Goal: Submit feedback/report problem: Submit feedback/report problem

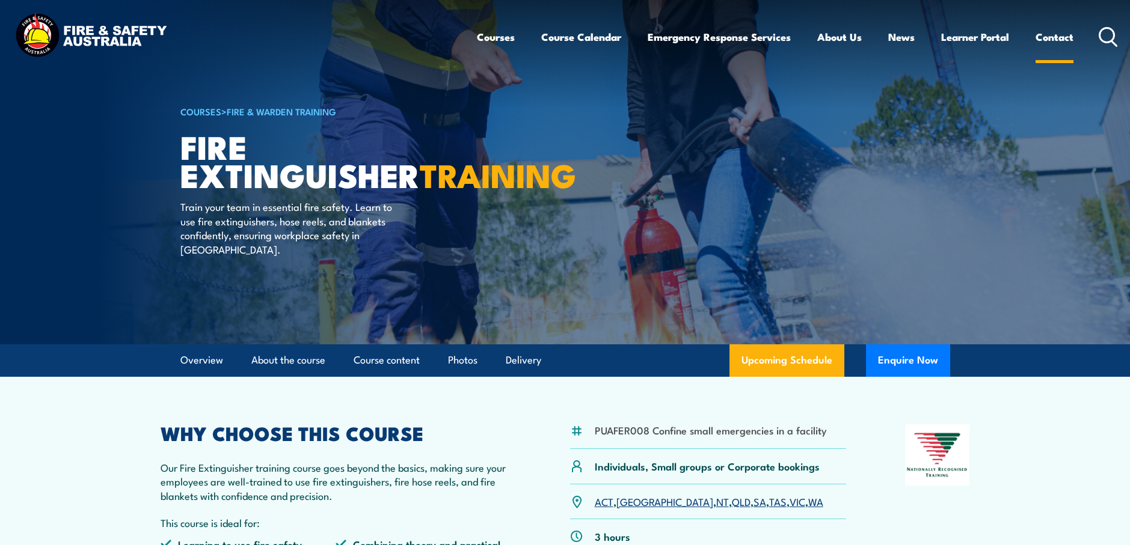
click at [1048, 35] on link "Contact" at bounding box center [1054, 37] width 38 height 32
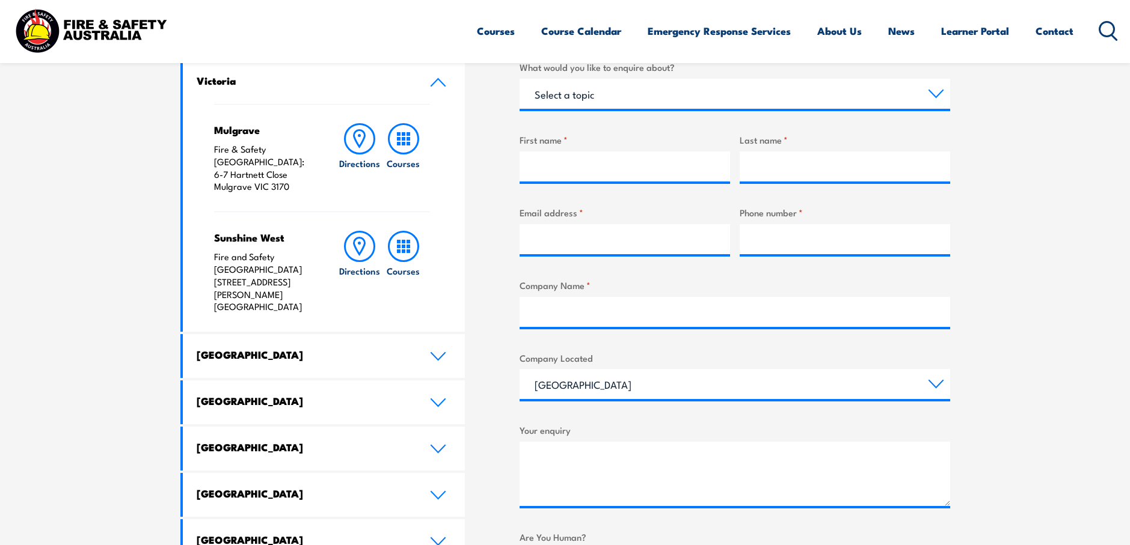
scroll to position [421, 0]
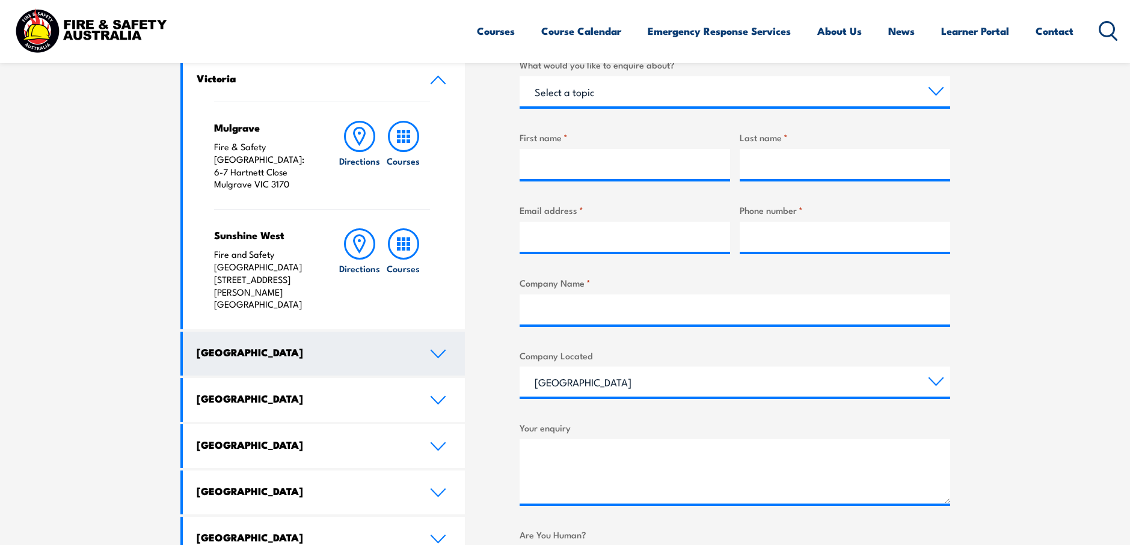
click at [292, 332] on link "[GEOGRAPHIC_DATA]" at bounding box center [324, 354] width 283 height 44
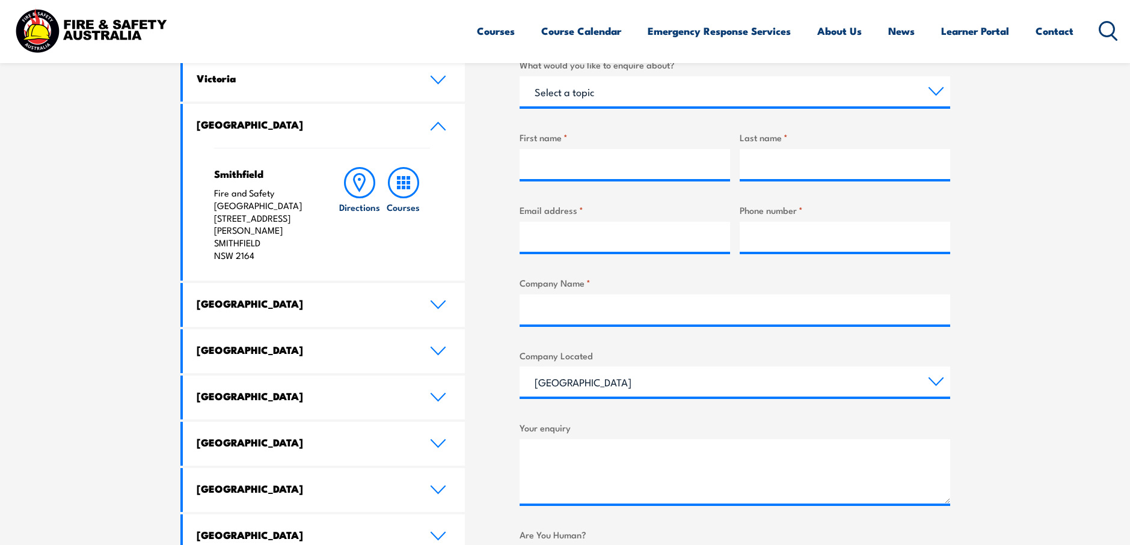
scroll to position [361, 0]
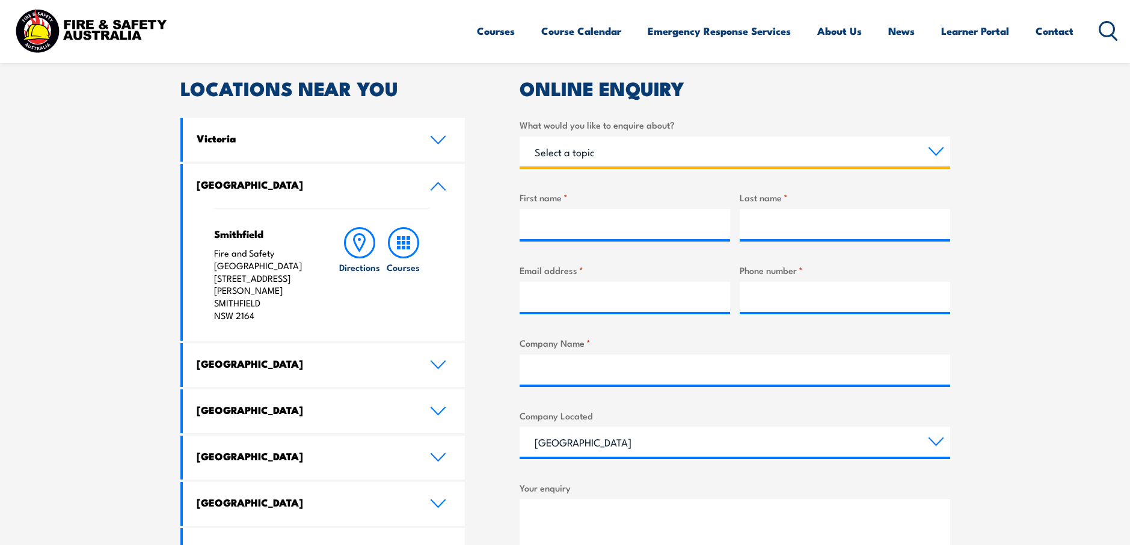
click at [677, 153] on select "Select a topic Training Emergency Response Services General Enquiry" at bounding box center [734, 151] width 430 height 30
select select "Training"
click at [519, 136] on select "Select a topic Training Emergency Response Services General Enquiry" at bounding box center [734, 151] width 430 height 30
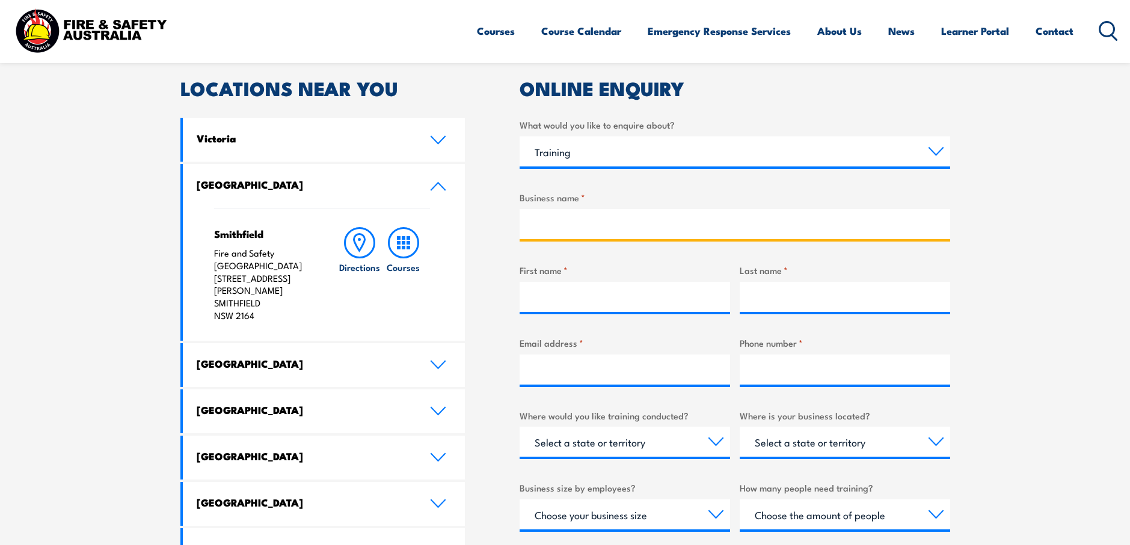
click at [618, 225] on input "Business name *" at bounding box center [734, 224] width 430 height 30
type input "UGL Limited"
type input "[PERSON_NAME]"
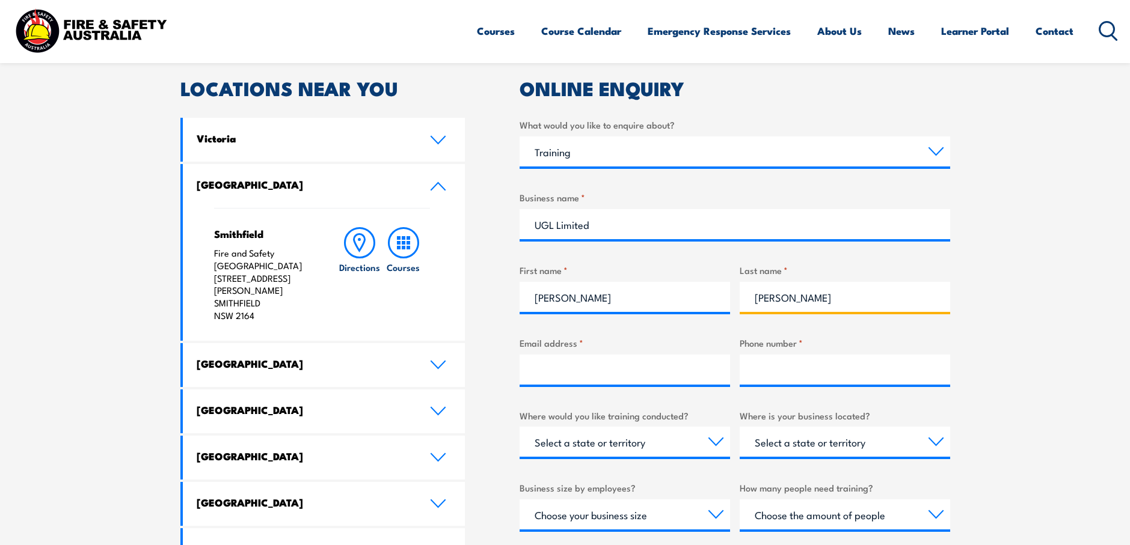
type input "[PERSON_NAME][EMAIL_ADDRESS][PERSON_NAME][DOMAIN_NAME]"
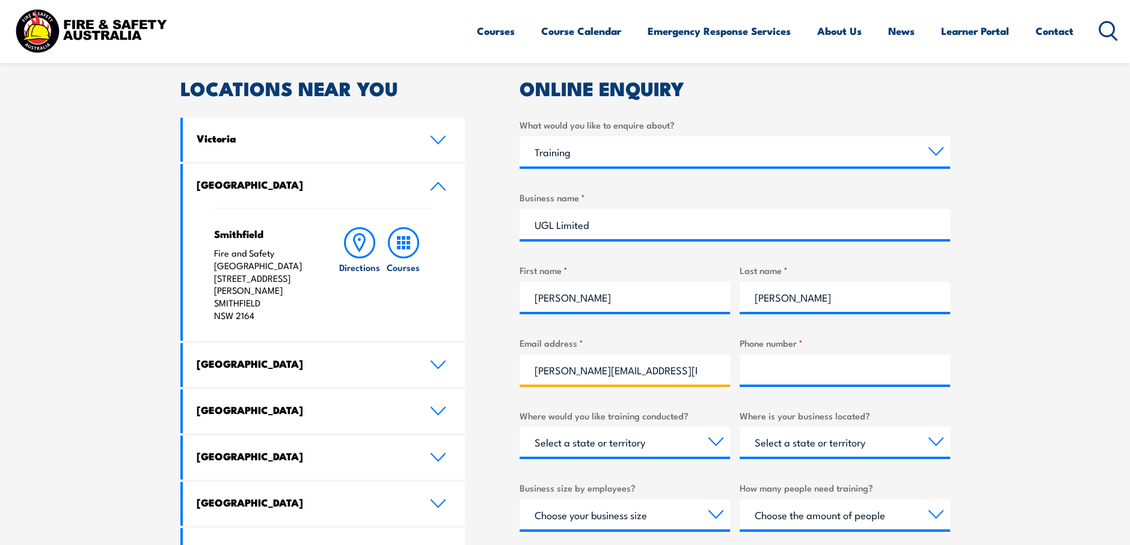
type input "0422182422"
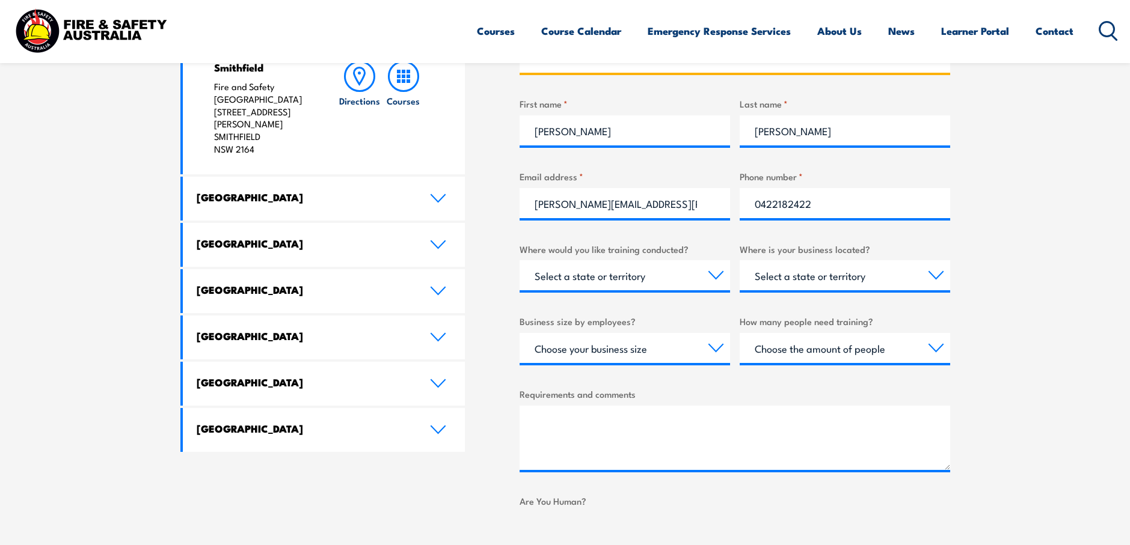
scroll to position [541, 0]
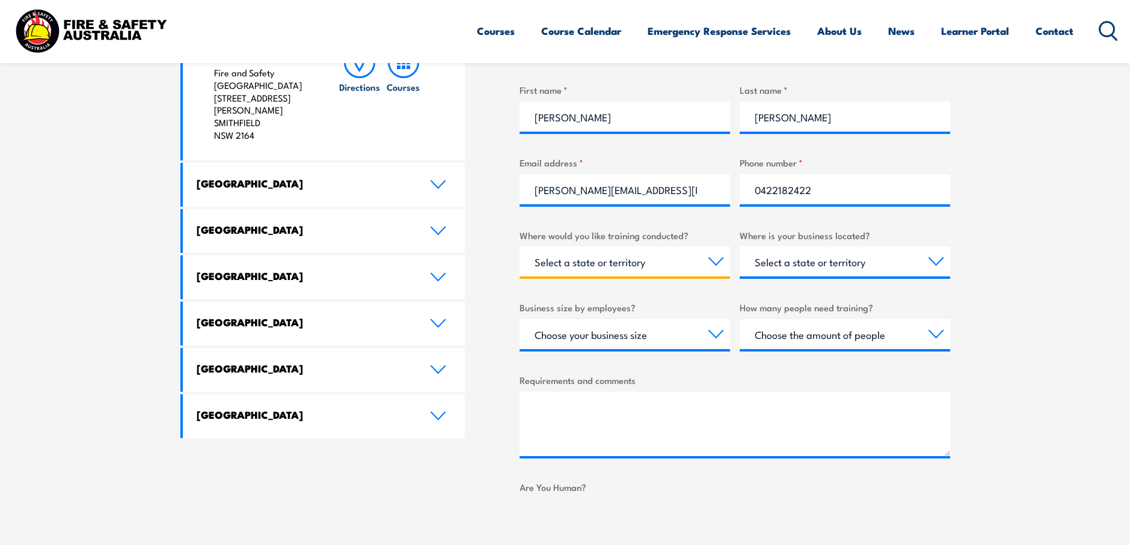
click at [696, 257] on select "Select a state or territory Nationally - multiple locations [GEOGRAPHIC_DATA] […" at bounding box center [624, 261] width 210 height 30
click at [931, 265] on select "Select a state or territory [GEOGRAPHIC_DATA] [GEOGRAPHIC_DATA] [GEOGRAPHIC_DAT…" at bounding box center [844, 261] width 210 height 30
select select "[GEOGRAPHIC_DATA]"
click at [739, 246] on select "Select a state or territory QLD NSW VIC SA ACT WA TAS NT" at bounding box center [844, 261] width 210 height 30
click at [699, 334] on select "Choose your business size 1 to 19 20 to 199 200+" at bounding box center [624, 334] width 210 height 30
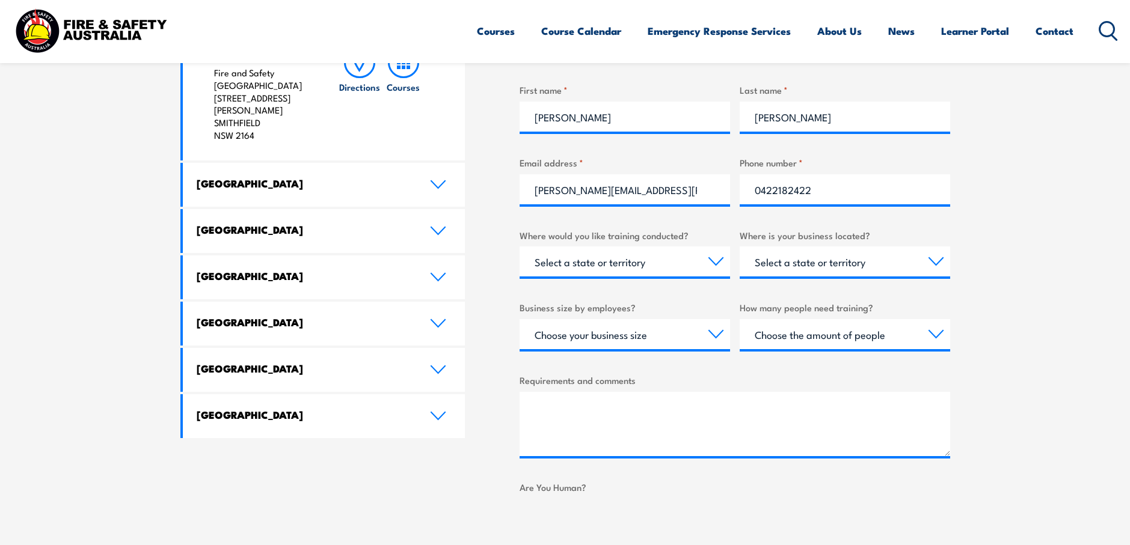
click at [902, 360] on div "What would you like to enquire about? Select a topic Training Emergency Respons…" at bounding box center [734, 241] width 430 height 608
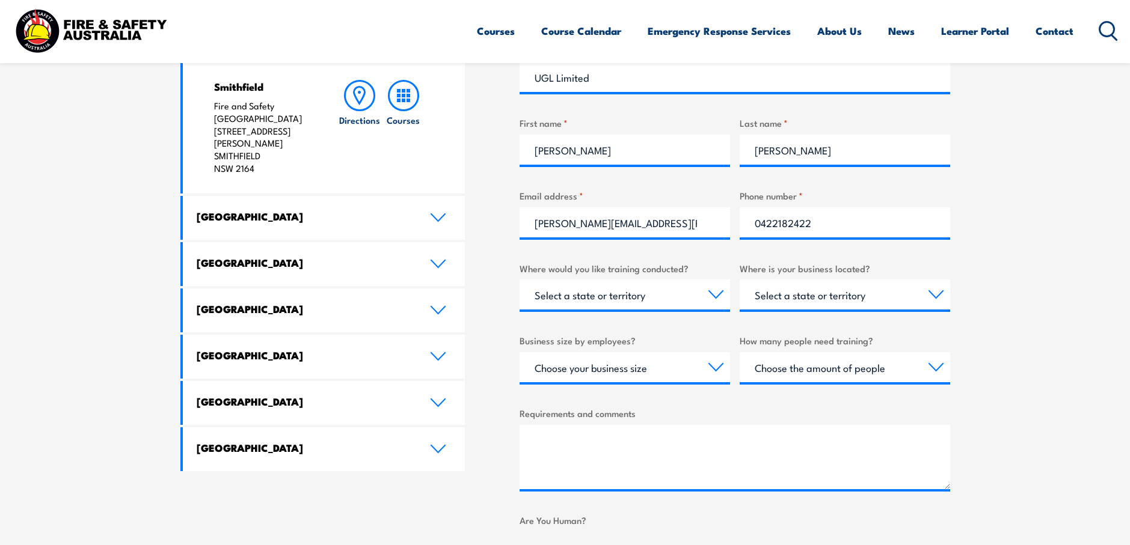
scroll to position [301, 0]
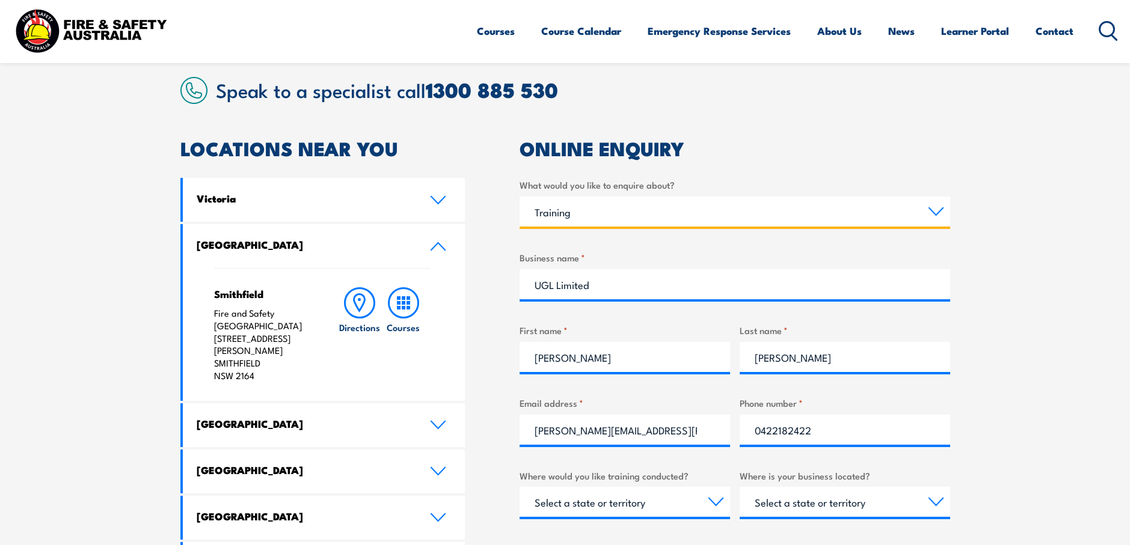
click at [757, 219] on select "Select a topic Training Emergency Response Services General Enquiry" at bounding box center [734, 212] width 430 height 30
select select "General Enquiry"
click at [519, 197] on select "Select a topic Training Emergency Response Services General Enquiry" at bounding box center [734, 212] width 430 height 30
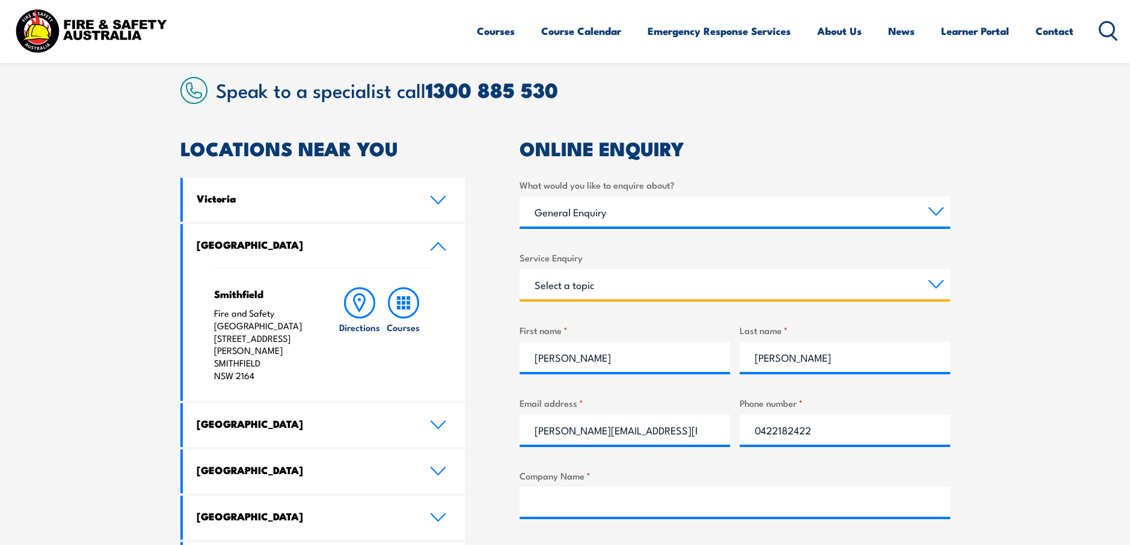
click at [764, 290] on select "Select a topic Assistance in completing an online enrolment booking Request a c…" at bounding box center [734, 284] width 430 height 30
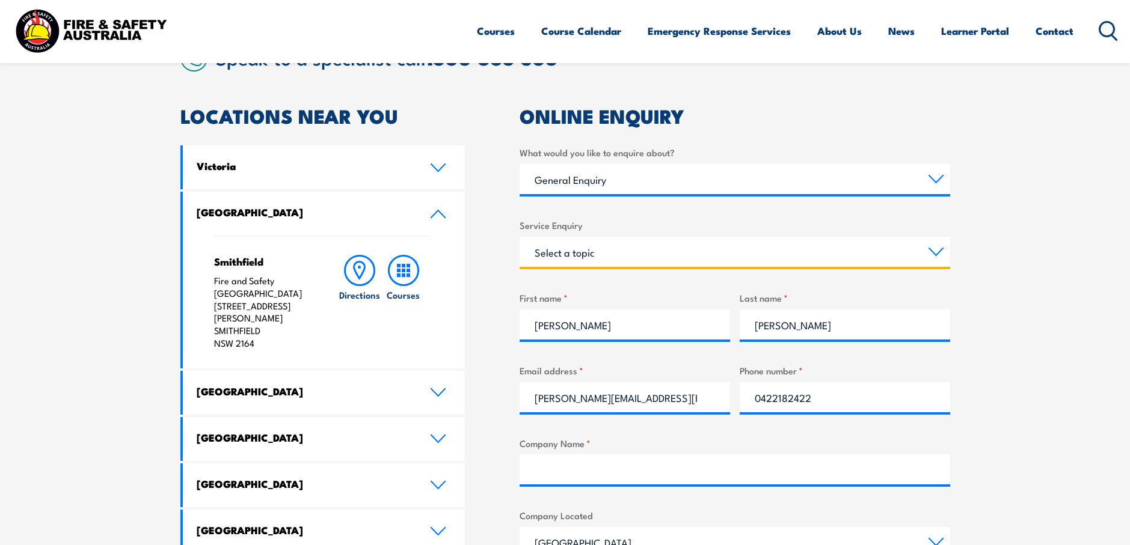
scroll to position [361, 0]
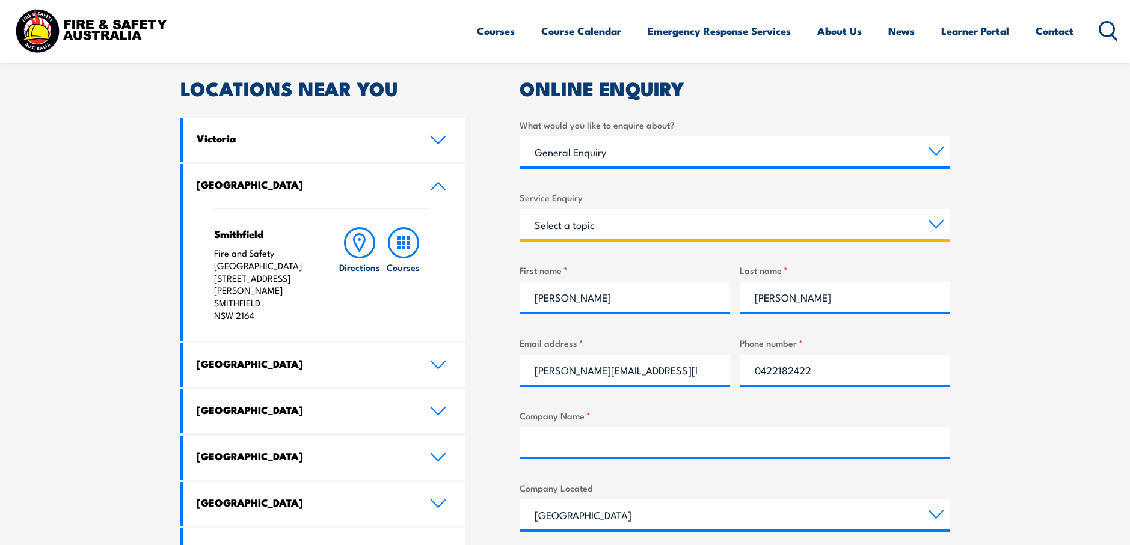
click at [759, 219] on select "Select a topic Assistance in completing an online enrolment booking Request a c…" at bounding box center [734, 224] width 430 height 30
select select "Request a copy of a certificate"
click at [519, 209] on select "Select a topic Assistance in completing an online enrolment booking Request a c…" at bounding box center [734, 224] width 430 height 30
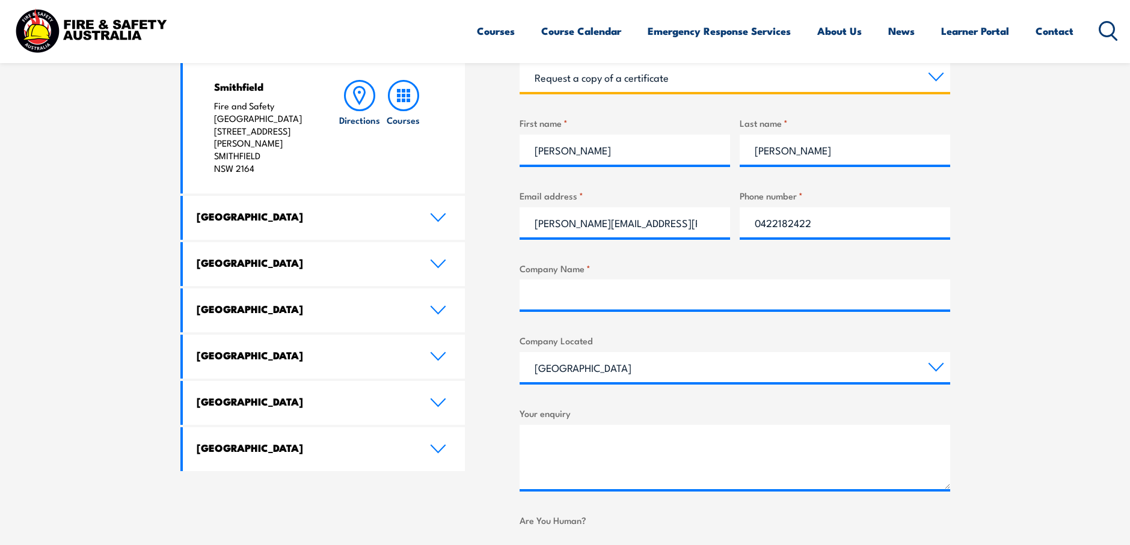
scroll to position [541, 0]
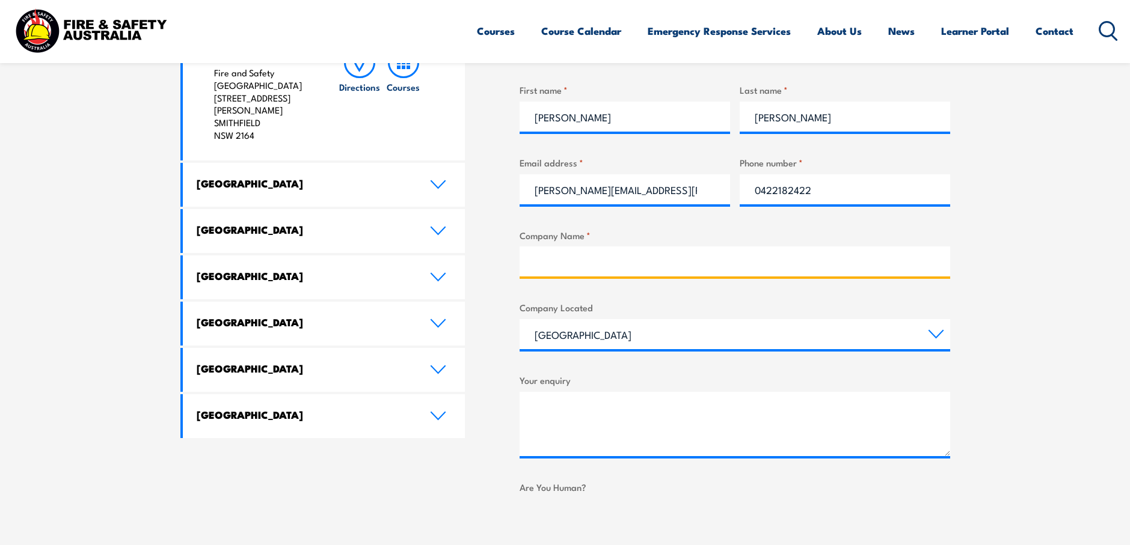
click at [631, 266] on input "Company Name *" at bounding box center [734, 261] width 430 height 30
type input "UGL Limited"
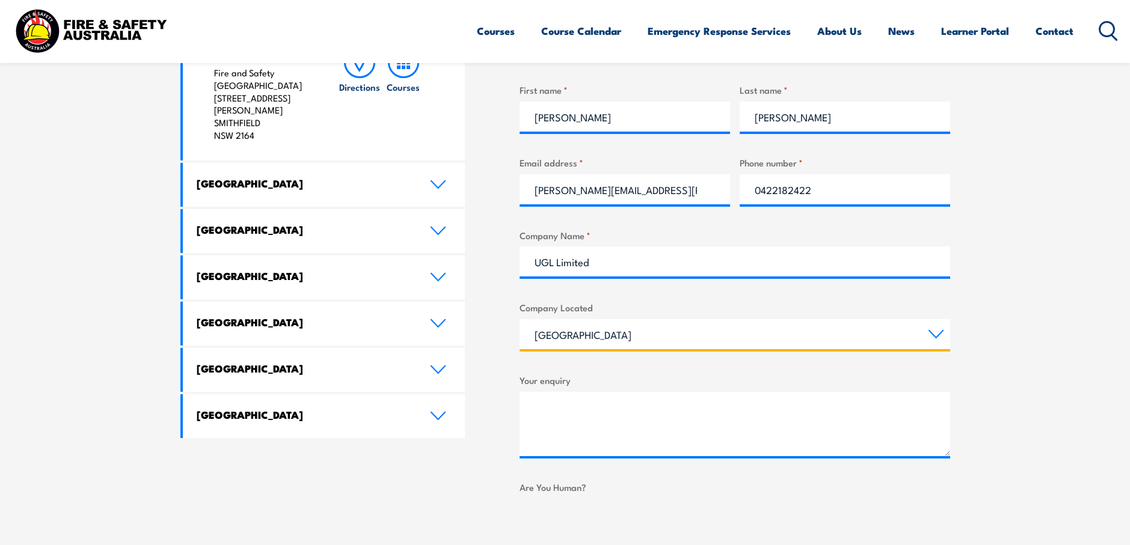
click at [614, 334] on select "Queensland New South Wales Australian Capital Territory Victoria South Australi…" at bounding box center [734, 334] width 430 height 30
select select "New South Wales"
click at [519, 319] on select "Queensland New South Wales Australian Capital Territory Victoria South Australi…" at bounding box center [734, 334] width 430 height 30
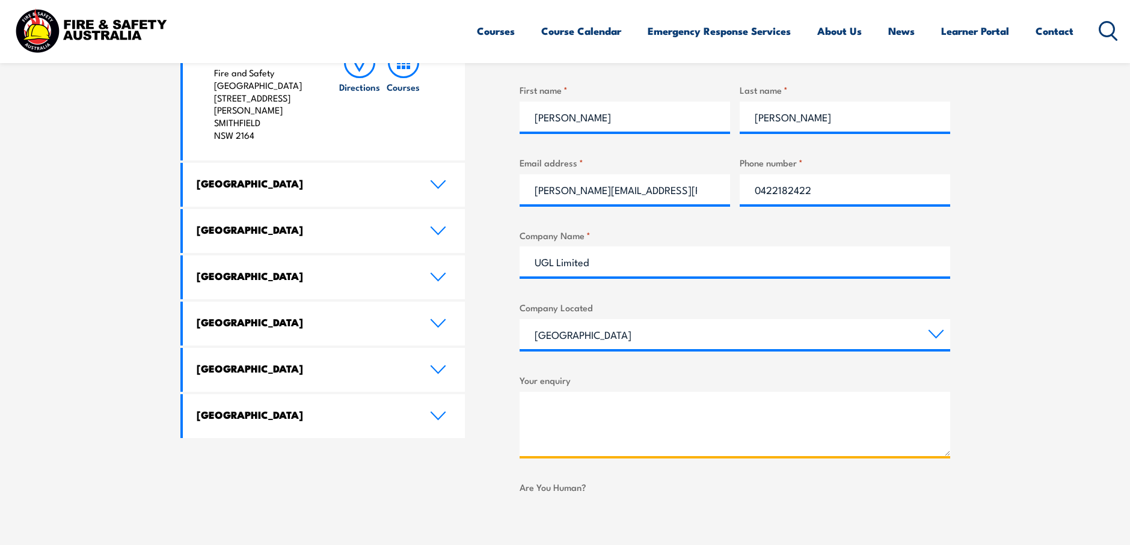
click at [577, 410] on textarea "Your enquiry" at bounding box center [734, 424] width 430 height 64
drag, startPoint x: 760, startPoint y: 434, endPoint x: 768, endPoint y: 432, distance: 7.4
click at [761, 434] on textarea "HI FSA, Monday 11/8/2025 3 x UGL employees attended fire Extquinsher & fire war…" at bounding box center [734, 424] width 430 height 64
drag, startPoint x: 784, startPoint y: 420, endPoint x: 822, endPoint y: 421, distance: 37.9
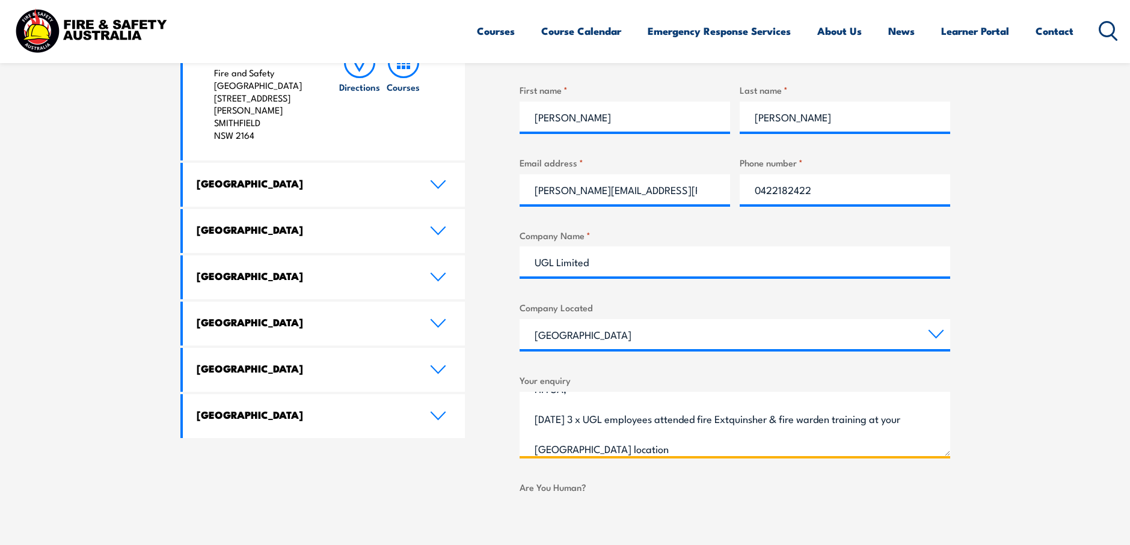
click at [822, 421] on textarea "HI FSA, Monday 11/8/2025 3 x UGL employees attended fire Extquinsher & fire war…" at bounding box center [734, 424] width 430 height 64
click at [699, 448] on textarea "HI FSA, Monday 11/8/2025 3 x UGL employees attended fire Extinguisher & fire wa…" at bounding box center [734, 424] width 430 height 64
type textarea "HI FSA, Monday 11/8/2025 3 x UGL employees attended fire Extinguisher & fire wa…"
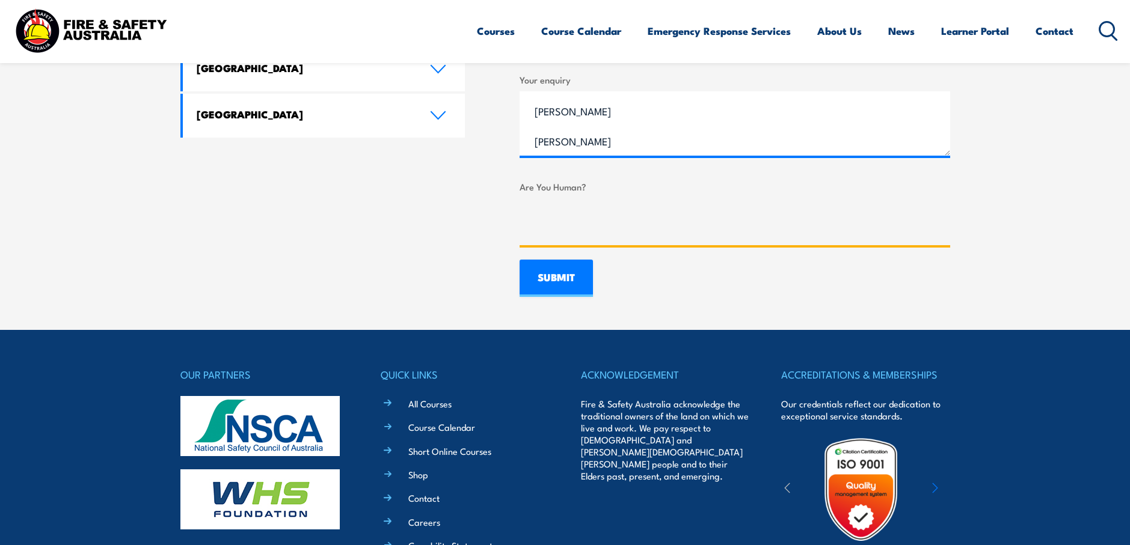
scroll to position [782, 0]
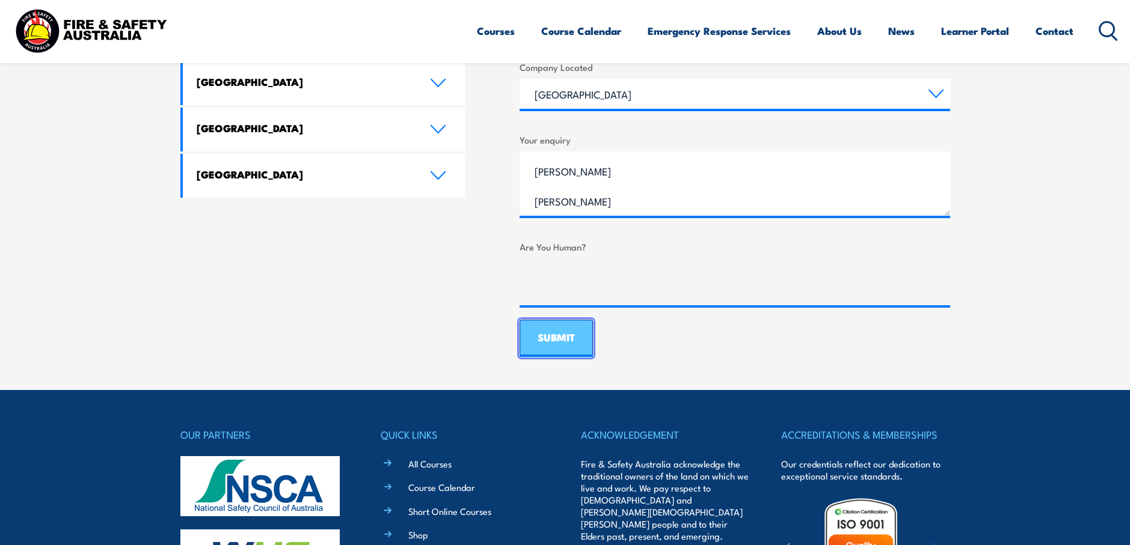
click at [551, 337] on input "SUBMIT" at bounding box center [555, 338] width 73 height 37
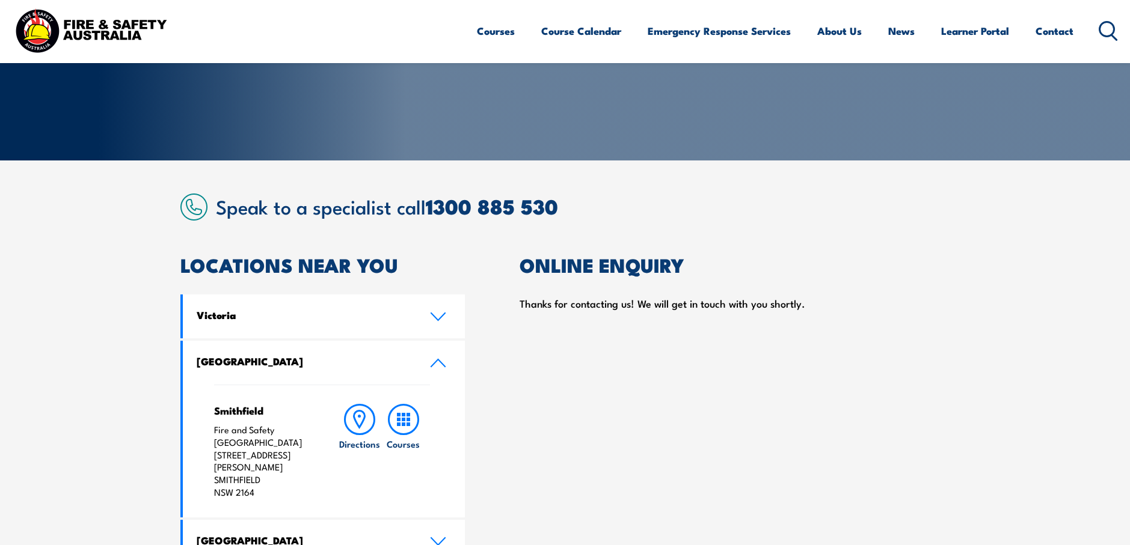
scroll to position [180, 0]
